Goal: Communication & Community: Share content

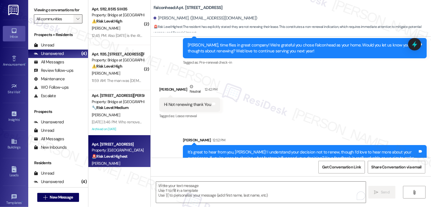
click at [75, 23] on span "" at bounding box center [77, 18] width 5 height 9
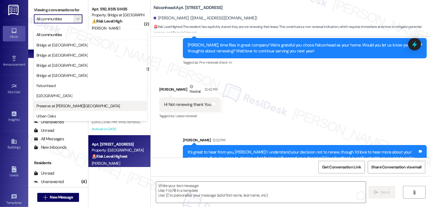
click at [67, 106] on span "Preserve at [PERSON_NAME][GEOGRAPHIC_DATA]" at bounding box center [78, 106] width 84 height 6
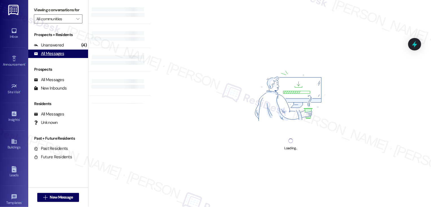
click at [54, 48] on div "Unanswered" at bounding box center [49, 45] width 30 height 6
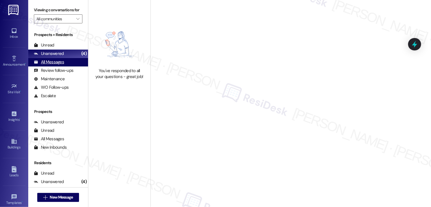
type input "Preserve at [PERSON_NAME][GEOGRAPHIC_DATA]"
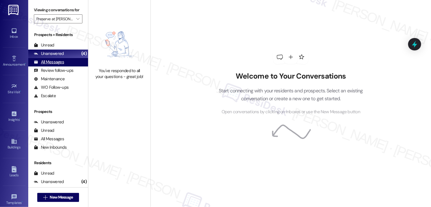
click at [67, 67] on div "All Messages (undefined)" at bounding box center [58, 62] width 60 height 8
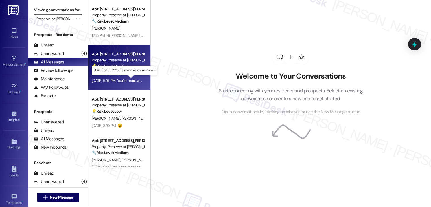
click at [120, 83] on div "[DATE] 5:15 PM: You're most welcome, Kyron! [DATE] 5:15 PM: You're most welcome…" at bounding box center [128, 80] width 72 height 5
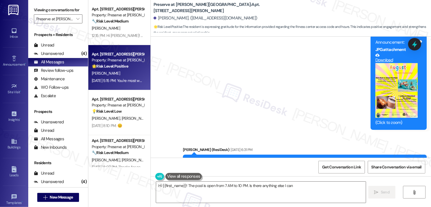
scroll to position [2311, 0]
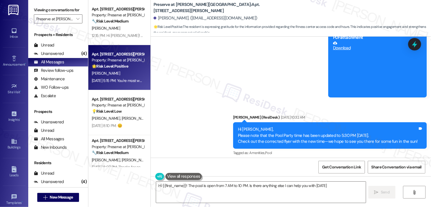
type textarea "Hi {{first_name}}! The pool is open from 7 AM to 10 PM. Is there anything else …"
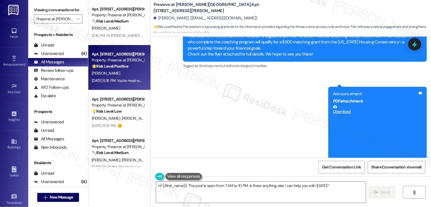
scroll to position [2245, 0]
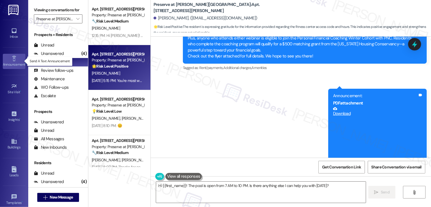
click at [13, 61] on icon at bounding box center [14, 58] width 4 height 5
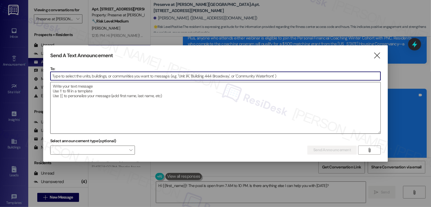
click at [90, 106] on textarea at bounding box center [216, 107] width 330 height 51
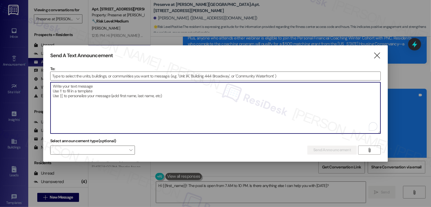
paste textarea "Hi {{first_name}}! You’re Invited - Free Financial Foundations Webinar Series! …"
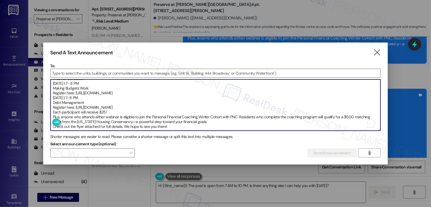
scroll to position [0, 0]
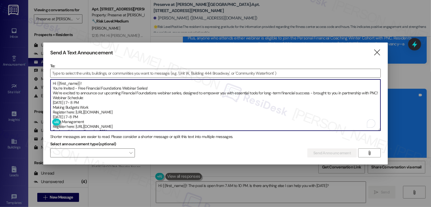
click at [96, 84] on textarea "Hi {{first_name}}! You’re Invited - Free Financial Foundations Webinar Series! …" at bounding box center [216, 105] width 330 height 51
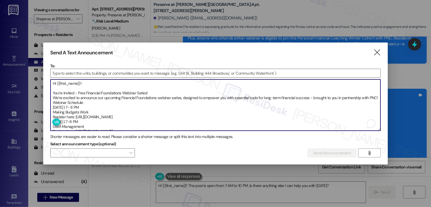
click at [72, 101] on textarea "Hi {{first_name}}! You’re Invited - Free Financial Foundations Webinar Series! …" at bounding box center [216, 105] width 330 height 51
click at [52, 92] on textarea "Hi {{first_name}}! You’re Invited - Free Financial Foundations Webinar Series! …" at bounding box center [216, 105] width 330 height 51
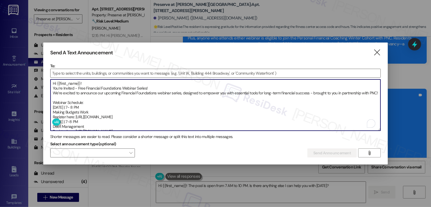
click at [54, 91] on textarea "Hi {{first_name}}! You’re Invited - Free Financial Foundations Webinar Series! …" at bounding box center [216, 105] width 330 height 51
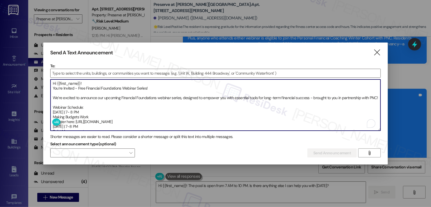
click at [57, 107] on textarea "Hi {{first_name}}! You’re Invited - Free Financial Foundations Webinar Series! …" at bounding box center [216, 105] width 330 height 51
click at [94, 106] on textarea "Hi {{first_name}}! You’re Invited - Free Financial Foundations Webinar Series! …" at bounding box center [216, 105] width 330 height 51
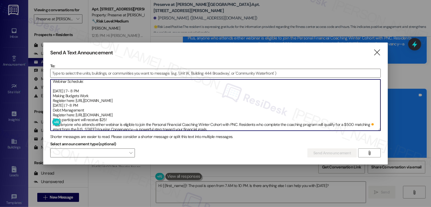
click at [144, 104] on textarea "Hi {{first_name}}! You’re Invited - Free Financial Foundations Webinar Series! …" at bounding box center [216, 105] width 330 height 51
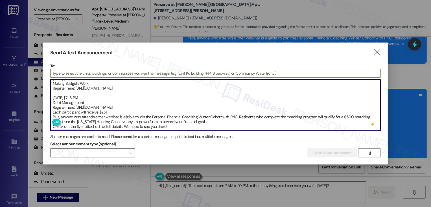
click at [150, 106] on textarea "Hi {{first_name}}! You’re Invited - Free Financial Foundations Webinar Series! …" at bounding box center [216, 105] width 330 height 51
click at [200, 121] on textarea "Hi {{first_name}}! You’re Invited - Free Financial Foundations Webinar Series! …" at bounding box center [216, 105] width 330 height 51
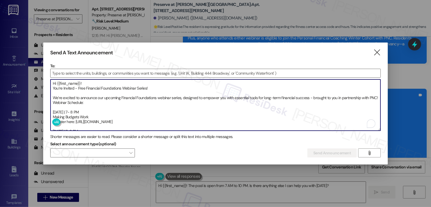
click at [53, 87] on textarea "Hi {{first_name}}! You’re Invited - Free Financial Foundations Webinar Series! …" at bounding box center [216, 105] width 330 height 51
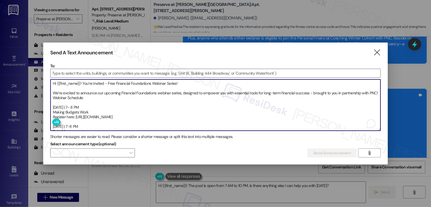
click at [64, 98] on textarea "Hi {{first_name}}! You’re Invited - Free Financial Foundations Webinar Series! …" at bounding box center [216, 105] width 330 height 51
type textarea "Hi {{first_name}}! You’re Invited - Free Financial Foundations Webinar Series! …"
click at [86, 71] on input at bounding box center [216, 73] width 330 height 8
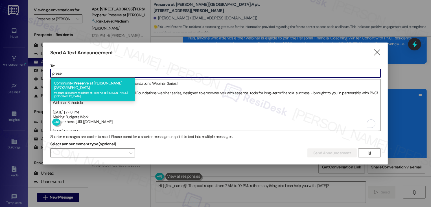
type input "preser"
click at [91, 83] on div "Community: Preser ve at [PERSON_NAME][GEOGRAPHIC_DATA] Message all current resi…" at bounding box center [93, 90] width 85 height 24
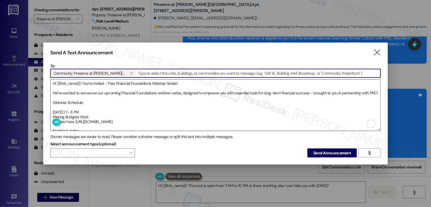
click at [131, 104] on textarea "Hi {{first_name}}! You’re Invited - Free Financial Foundations Webinar Series! …" at bounding box center [216, 105] width 330 height 51
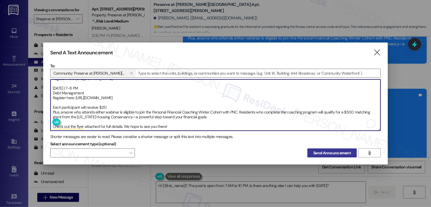
click at [340, 153] on span "Send Announcement" at bounding box center [332, 153] width 38 height 6
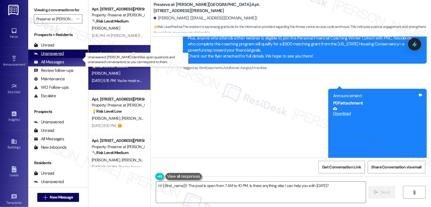
click at [56, 57] on div "Unanswered" at bounding box center [49, 54] width 30 height 6
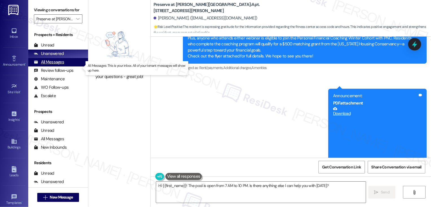
click at [56, 65] on div "All Messages" at bounding box center [49, 62] width 30 height 6
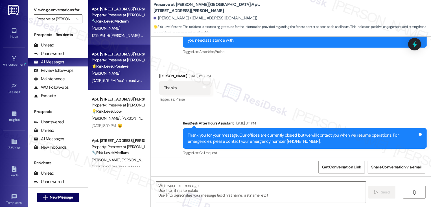
click at [110, 30] on div "[PERSON_NAME]" at bounding box center [117, 28] width 53 height 7
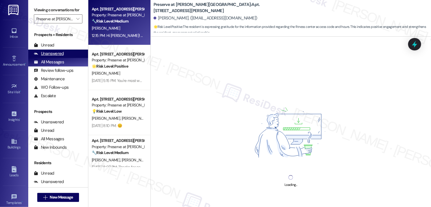
click at [60, 57] on div "Unanswered" at bounding box center [49, 54] width 30 height 6
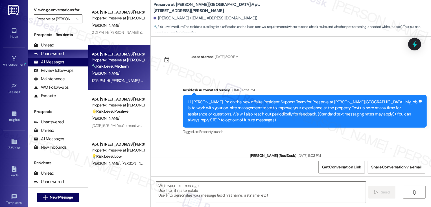
click at [60, 65] on div "All Messages" at bounding box center [49, 62] width 30 height 6
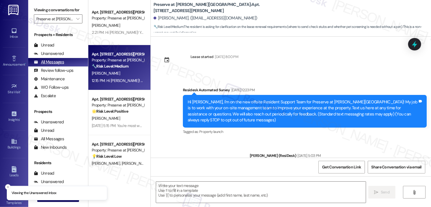
type textarea "Fetching suggested responses. Please feel free to read through the conversation…"
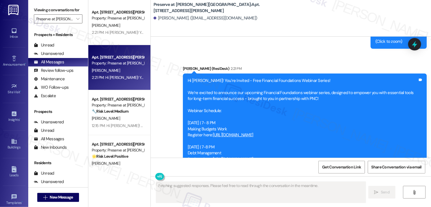
type textarea "Fetching suggested responses. Please feel free to read through the conversation…"
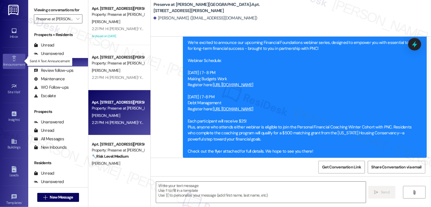
click at [13, 60] on icon at bounding box center [14, 59] width 6 height 6
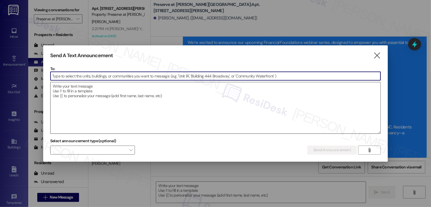
click at [177, 98] on textarea at bounding box center [216, 107] width 330 height 51
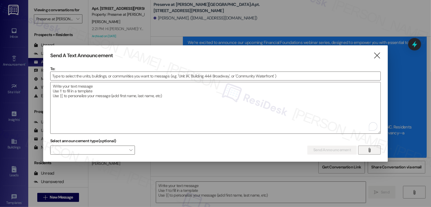
click at [371, 149] on icon "" at bounding box center [369, 150] width 4 height 5
click at [197, 76] on input at bounding box center [216, 76] width 330 height 8
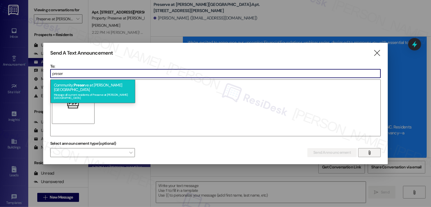
type input "preser"
click at [116, 92] on div "Message all current residents of Preserve at [PERSON_NAME][GEOGRAPHIC_DATA]" at bounding box center [93, 96] width 78 height 8
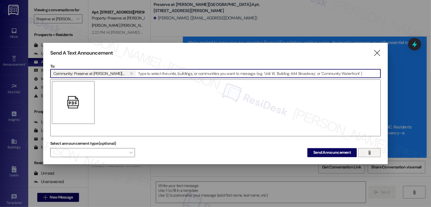
click at [136, 98] on div "" at bounding box center [215, 108] width 331 height 57
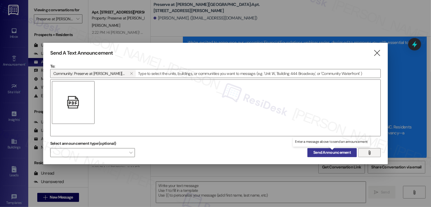
click at [328, 152] on span "Send Announcement" at bounding box center [332, 153] width 38 height 6
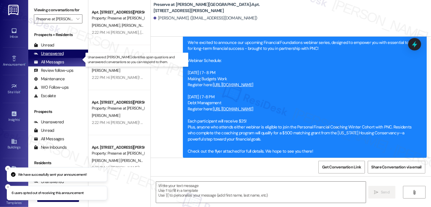
click at [63, 58] on div "Unanswered (0)" at bounding box center [58, 54] width 60 height 8
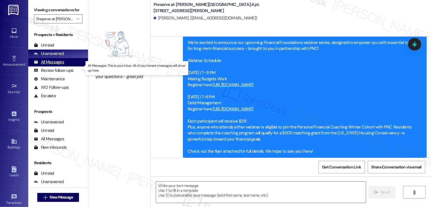
click at [63, 65] on div "All Messages" at bounding box center [49, 62] width 30 height 6
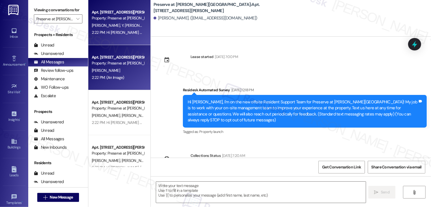
click at [117, 58] on div "Apt. [STREET_ADDRESS][PERSON_NAME]" at bounding box center [118, 57] width 52 height 6
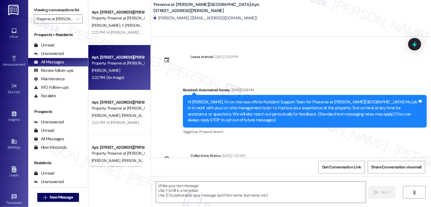
scroll to position [2523, 0]
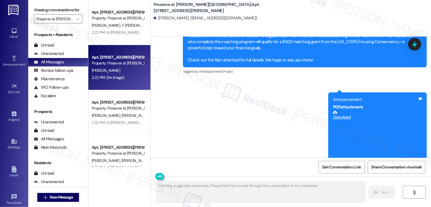
type textarea "Fetching suggested responses. Please feel free to read through the conversation…"
